Goal: Transaction & Acquisition: Purchase product/service

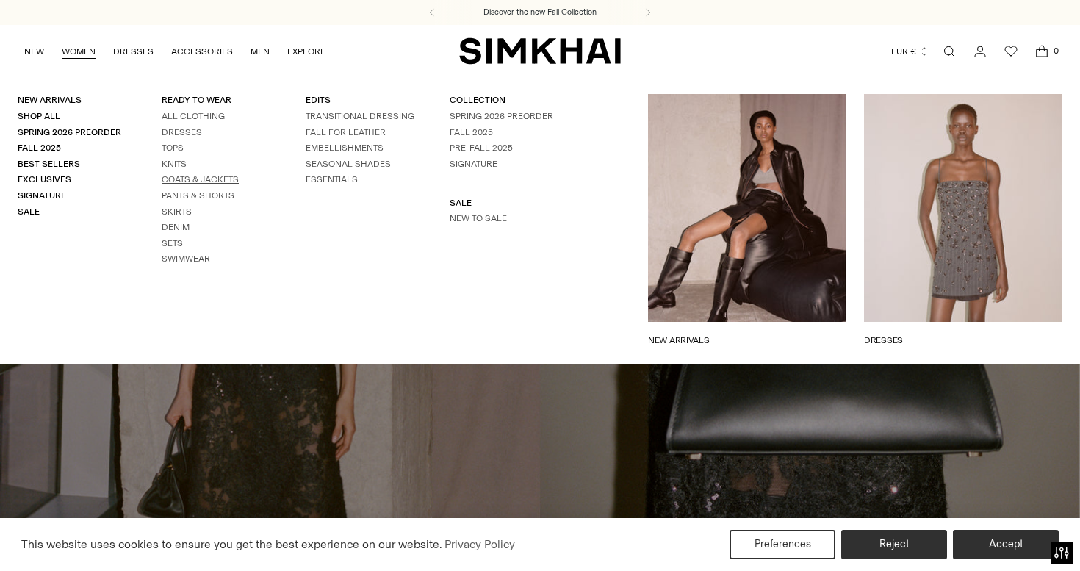
click at [174, 175] on link "Coats & Jackets" at bounding box center [200, 179] width 77 height 10
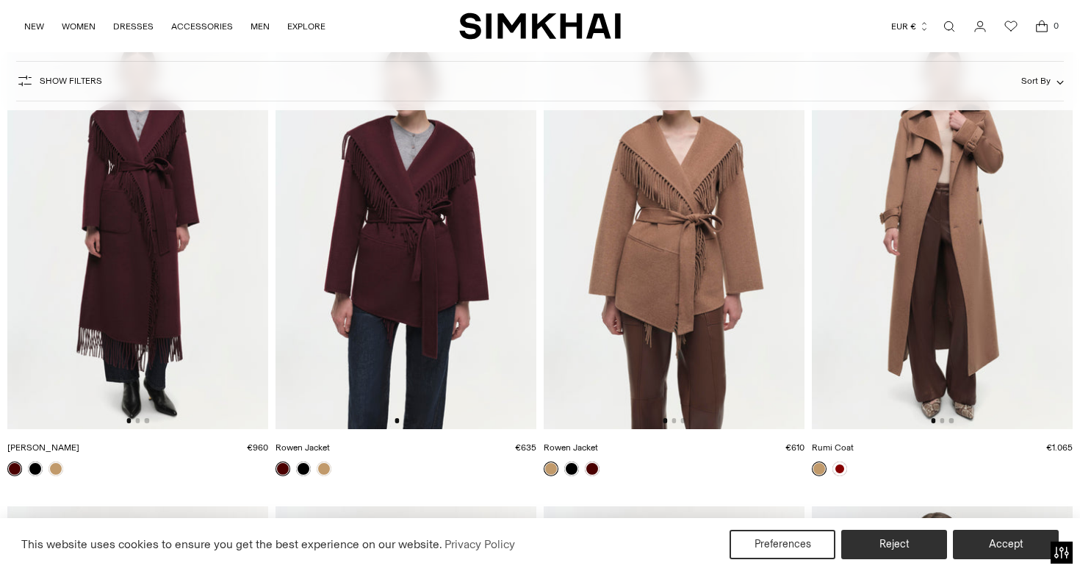
scroll to position [2494, 0]
click at [923, 300] on img at bounding box center [942, 233] width 261 height 392
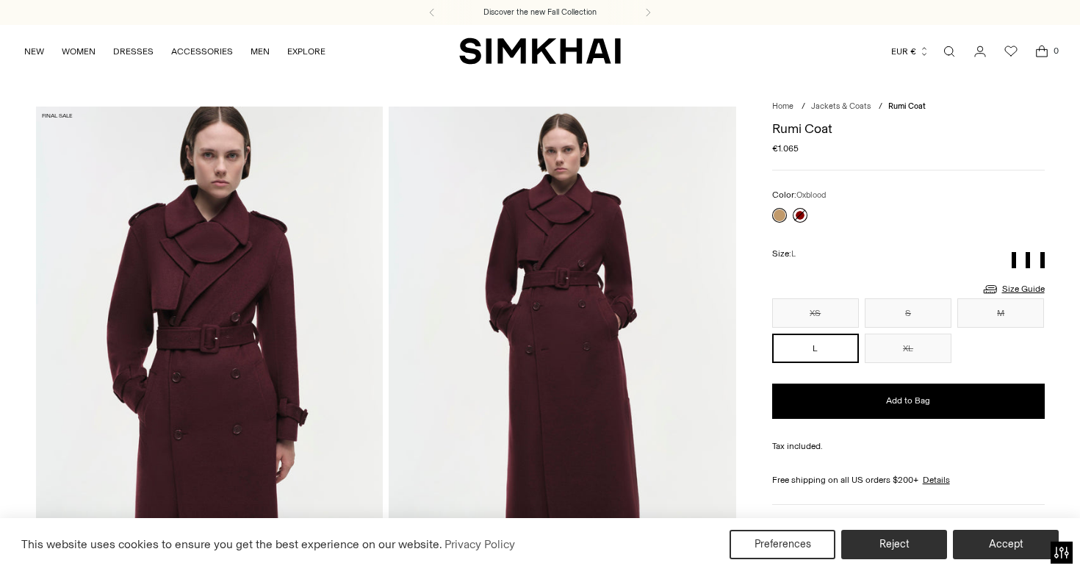
click at [799, 212] on link at bounding box center [800, 215] width 15 height 15
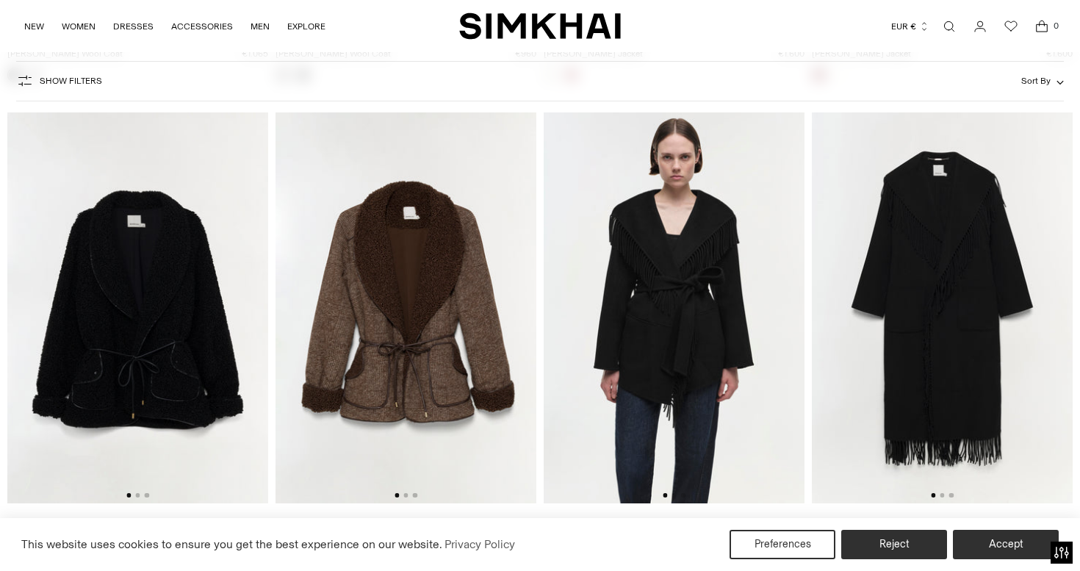
scroll to position [1456, 0]
